Goal: Transaction & Acquisition: Purchase product/service

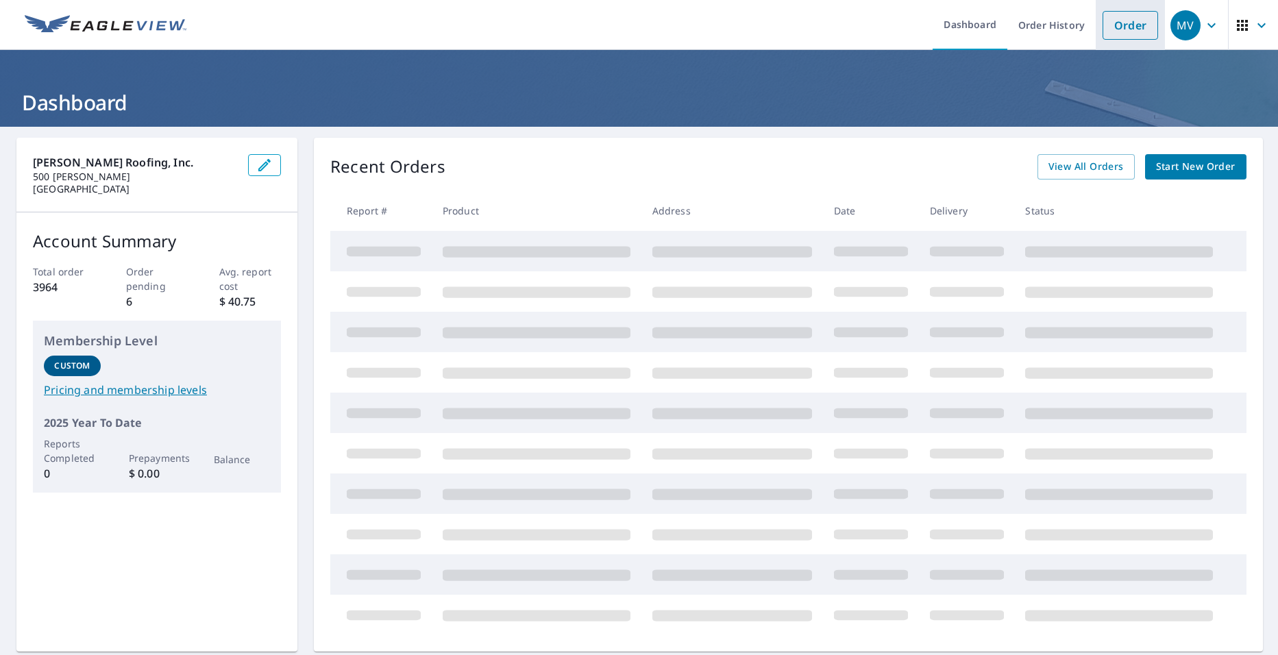
click at [1125, 16] on link "Order" at bounding box center [1131, 25] width 56 height 29
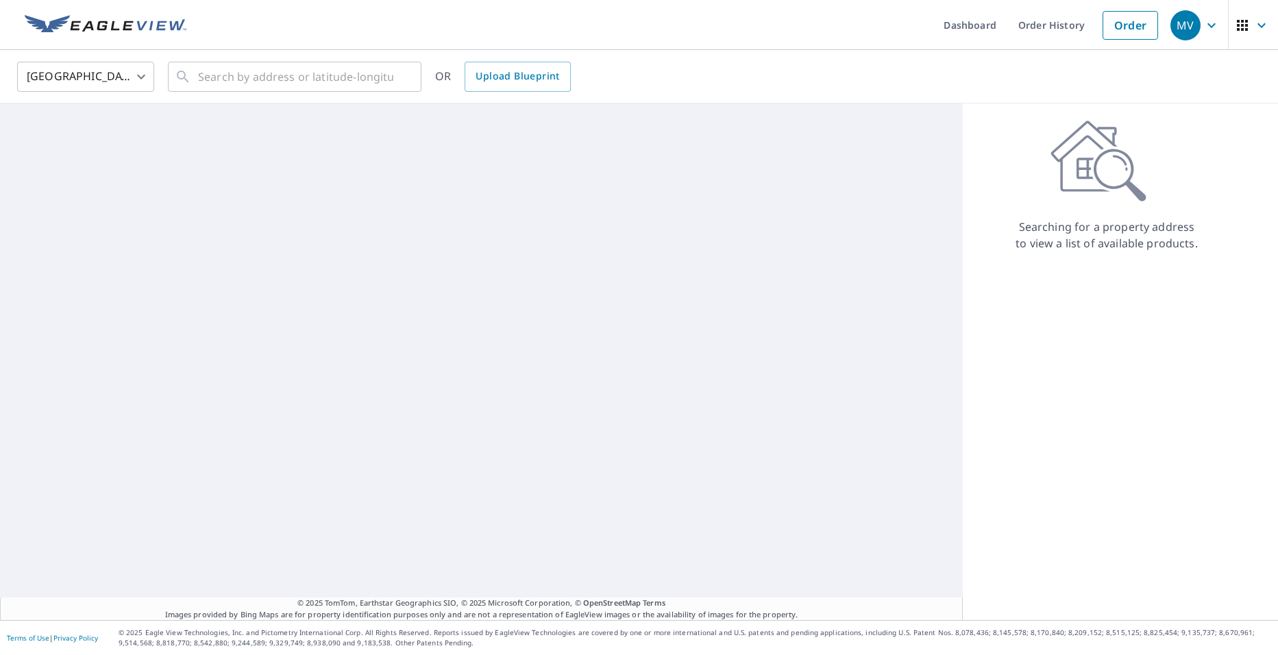
click at [191, 99] on div "United States [GEOGRAPHIC_DATA] ​ ​ OR Upload Blueprint" at bounding box center [639, 76] width 1278 height 53
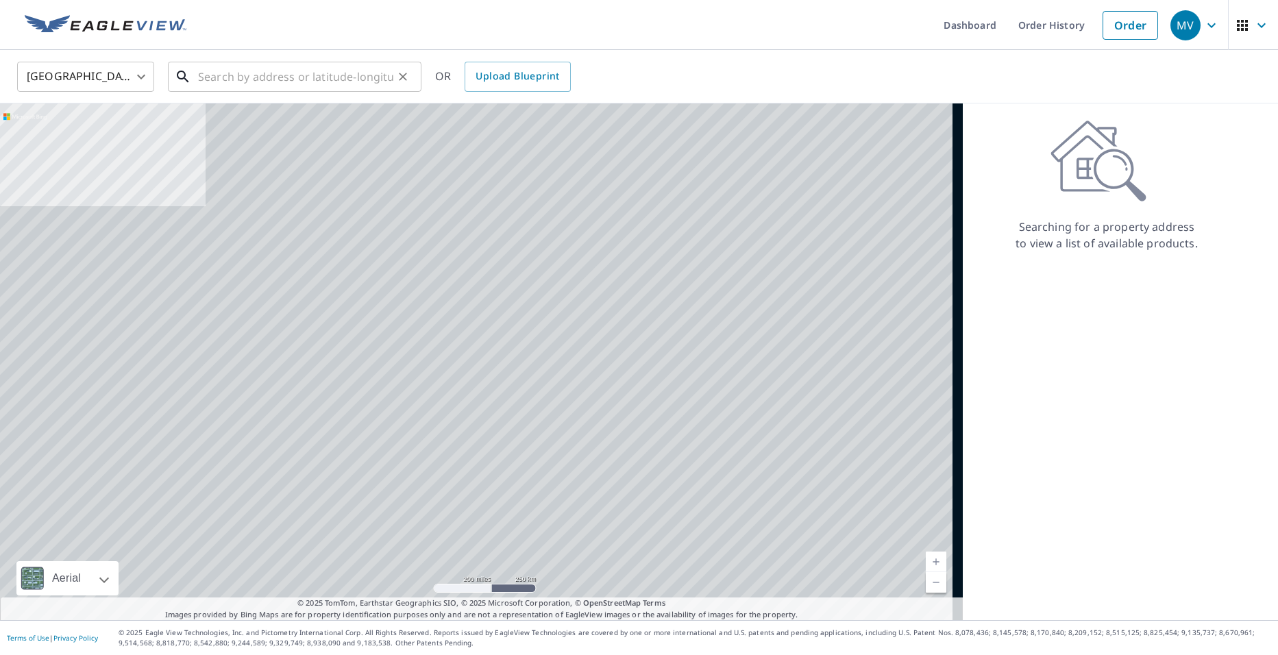
click at [202, 82] on input "text" at bounding box center [295, 77] width 195 height 38
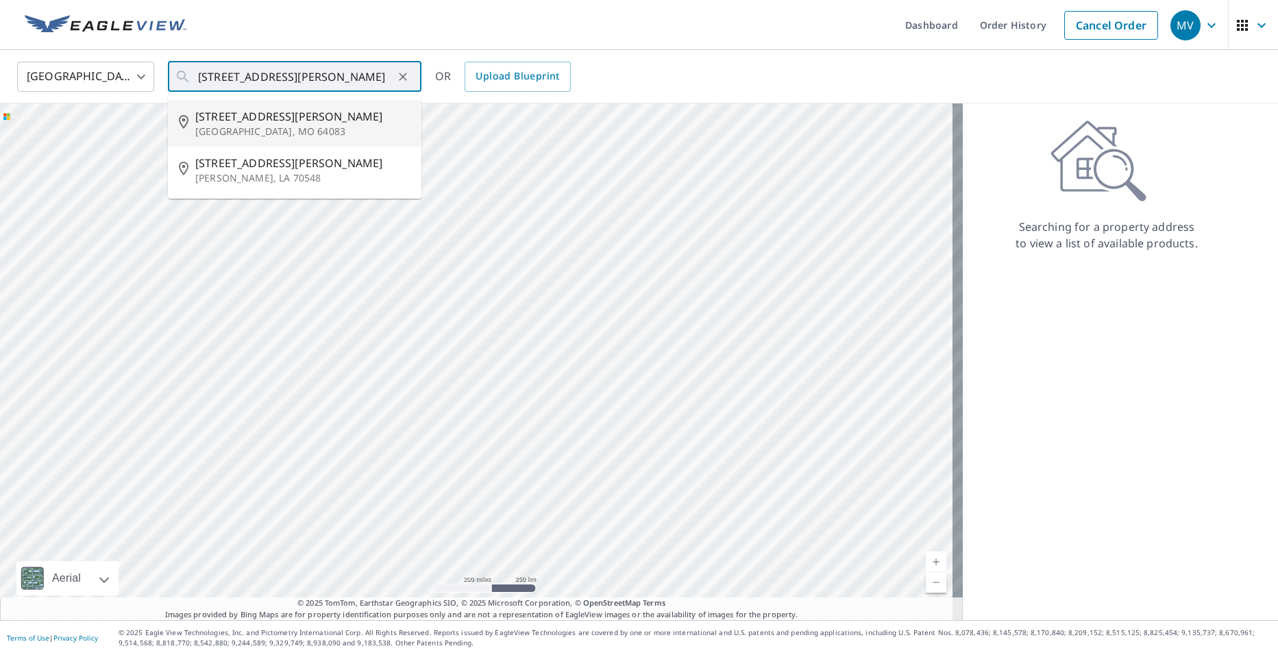
type input "[STREET_ADDRESS][PERSON_NAME]"
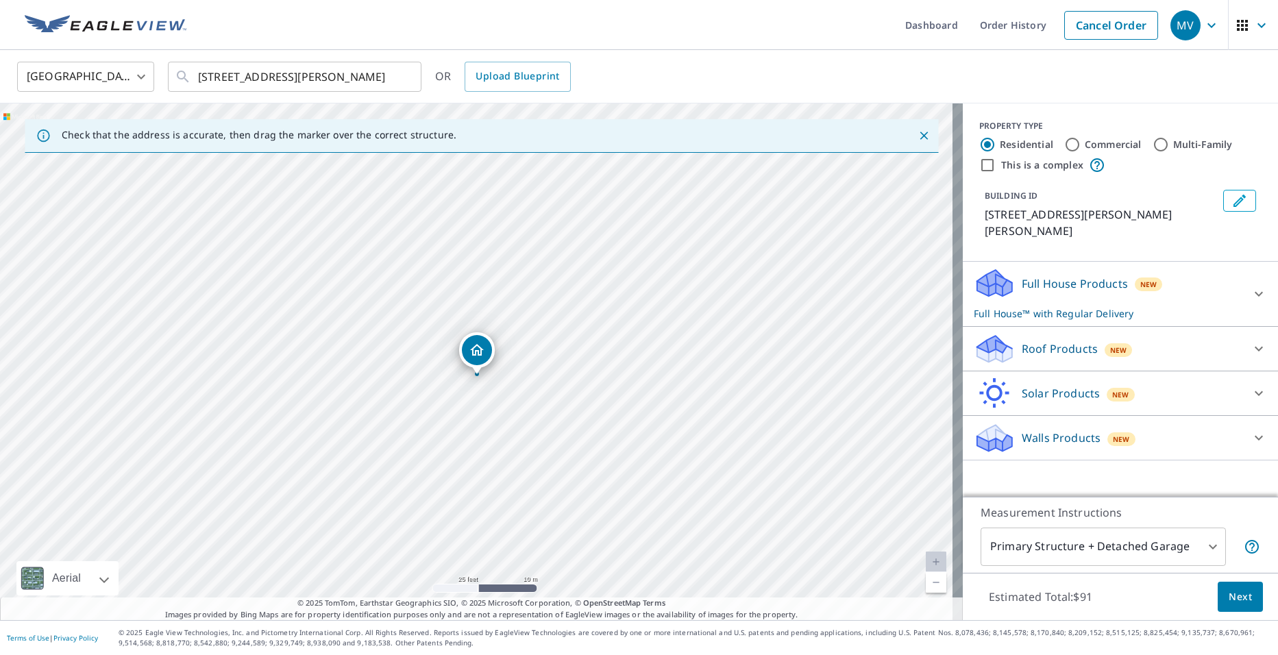
drag, startPoint x: 500, startPoint y: 366, endPoint x: 499, endPoint y: 378, distance: 11.7
click at [499, 378] on div "[STREET_ADDRESS][PERSON_NAME]" at bounding box center [481, 361] width 963 height 517
click at [981, 336] on icon at bounding box center [992, 344] width 30 height 17
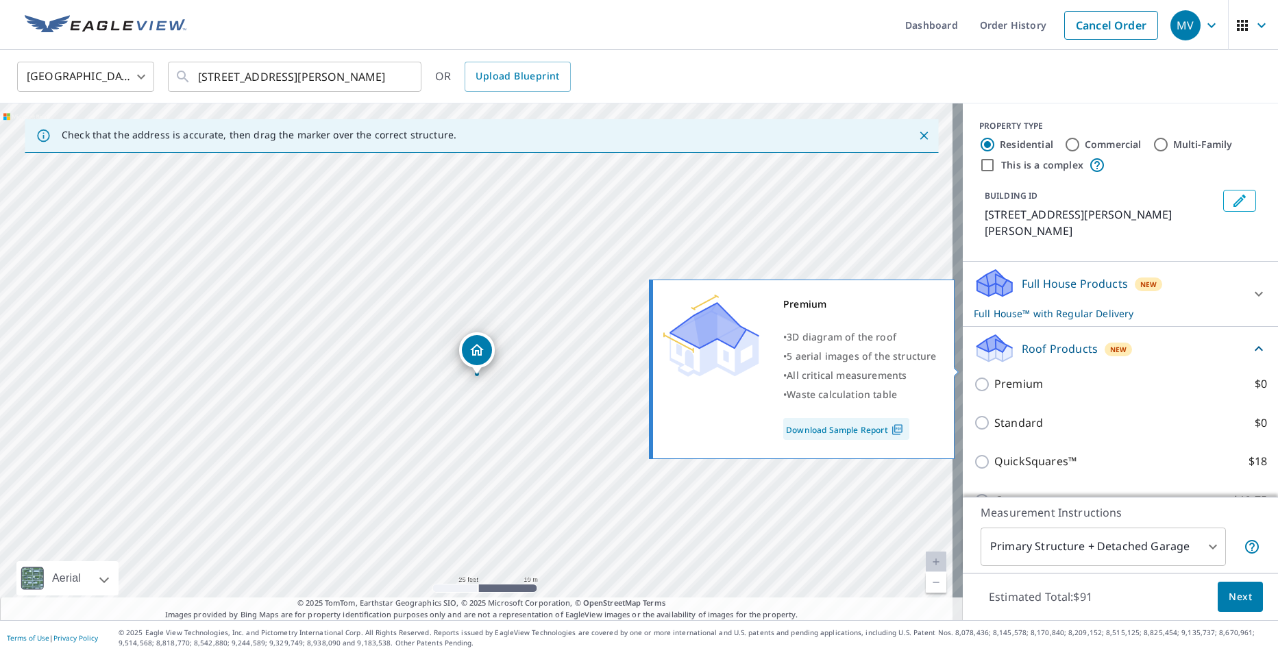
click at [995, 376] on p "Premium" at bounding box center [1019, 384] width 49 height 17
click at [992, 376] on input "Premium $0" at bounding box center [984, 384] width 21 height 16
checkbox input "true"
checkbox input "false"
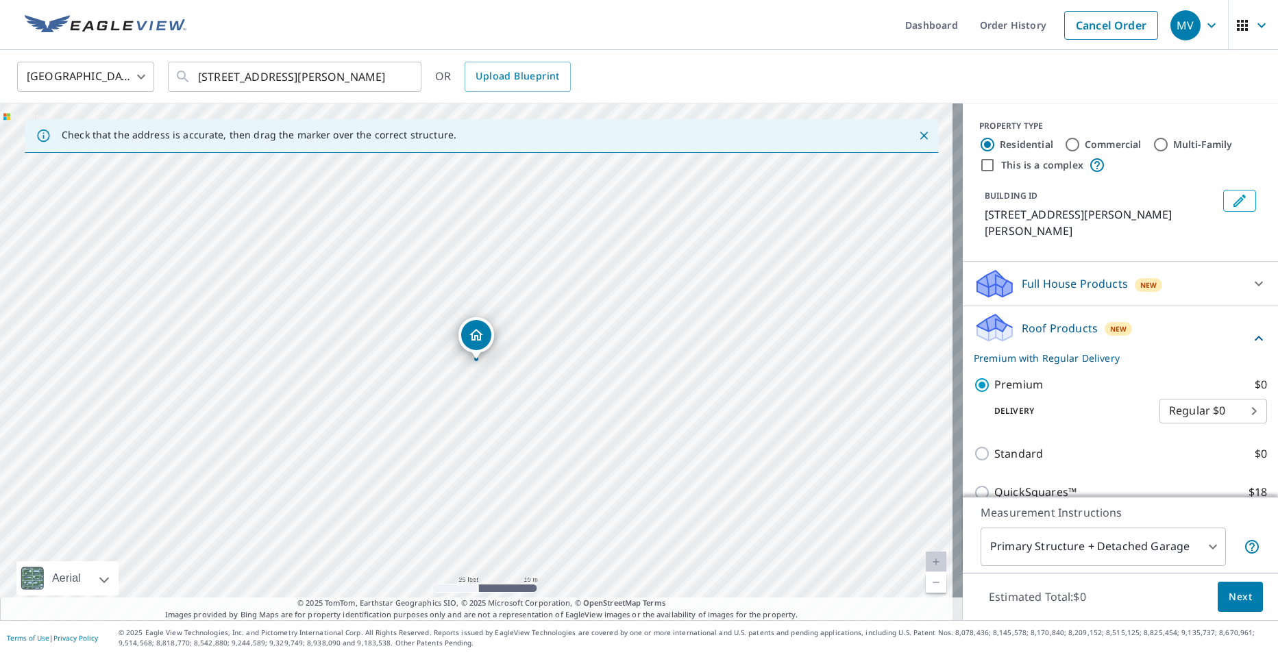
click at [1246, 591] on button "Next" at bounding box center [1240, 597] width 45 height 31
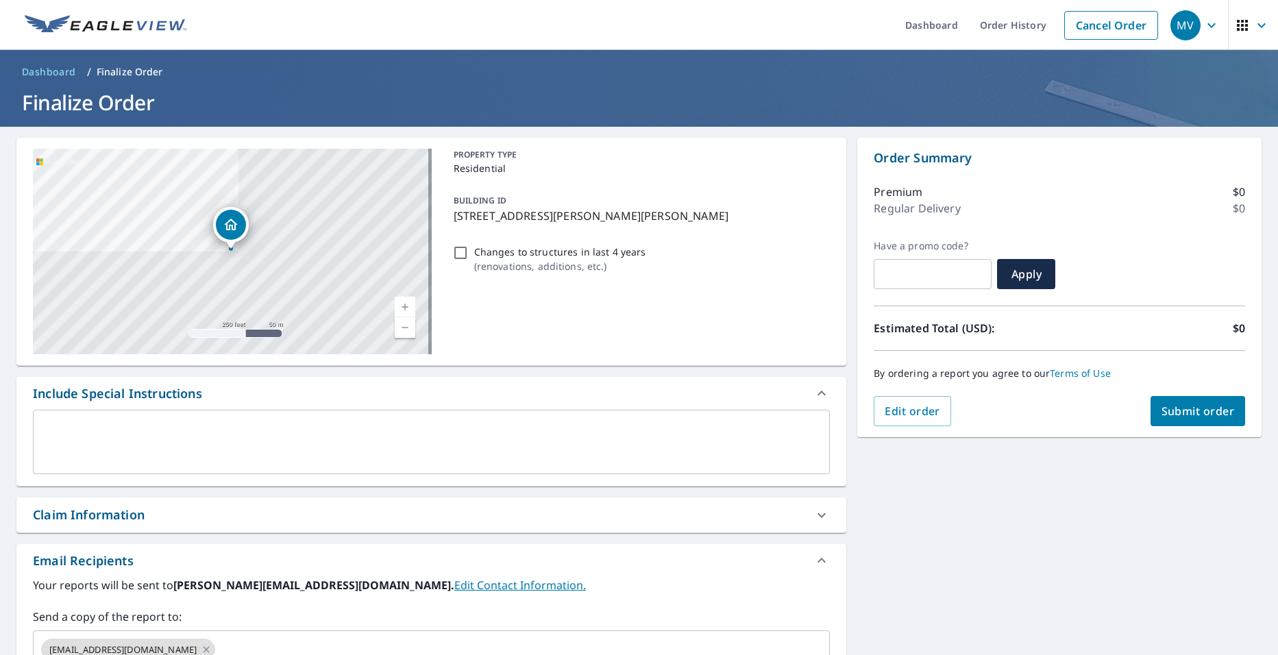
click at [1177, 428] on div "Order Summary Premium $0 Regular Delivery $0 Have a promo code? ​ Apply Estimat…" at bounding box center [1059, 288] width 404 height 300
click at [1180, 416] on span "Submit order" at bounding box center [1198, 411] width 73 height 15
checkbox input "true"
